Goal: Information Seeking & Learning: Learn about a topic

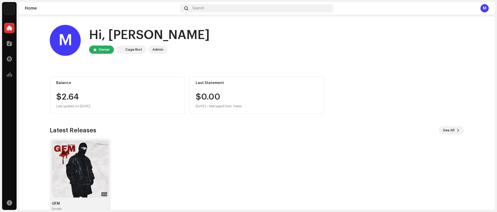
scroll to position [11, 0]
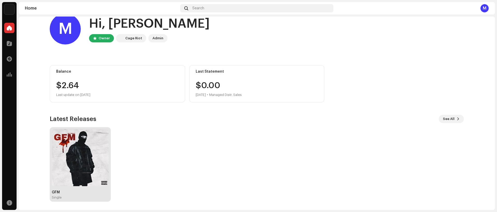
click at [76, 159] on img at bounding box center [80, 157] width 57 height 57
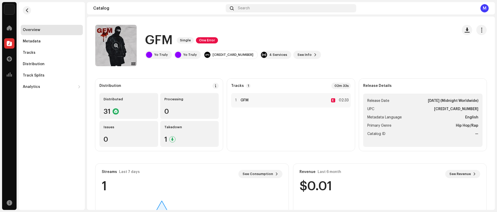
click at [122, 38] on re-a-cover at bounding box center [115, 45] width 41 height 41
click at [116, 43] on span "button" at bounding box center [116, 45] width 4 height 4
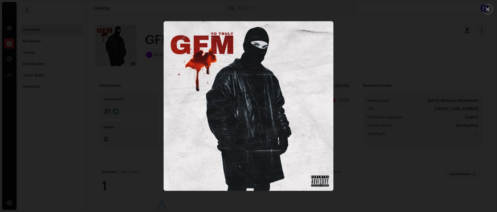
click at [468, 27] on div at bounding box center [248, 106] width 497 height 212
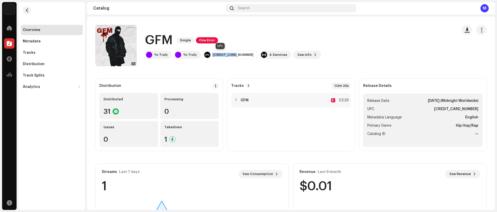
drag, startPoint x: 234, startPoint y: 54, endPoint x: 211, endPoint y: 54, distance: 23.6
click at [210, 54] on div "[CREDIT_CARD_NUMBER]" at bounding box center [230, 55] width 55 height 8
copy div "[CREDIT_CARD_NUMBER]"
click at [297, 54] on span "See Info" at bounding box center [304, 55] width 14 height 10
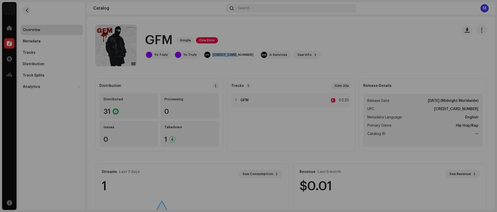
click at [383, 63] on div "GFM 1930975 Metadata Distribution Metadata Language English Release Title GFM T…" at bounding box center [248, 106] width 497 height 212
